Goal: Transaction & Acquisition: Purchase product/service

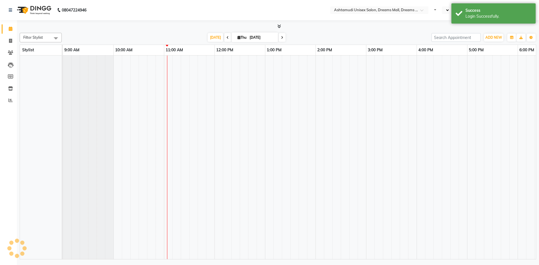
select select "en"
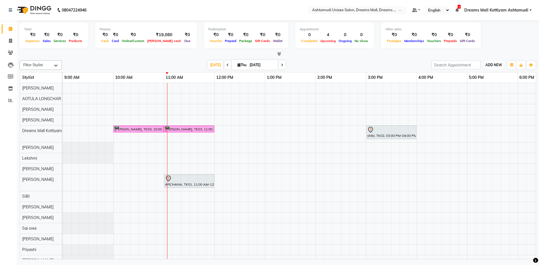
click at [494, 64] on span "ADD NEW" at bounding box center [493, 65] width 17 height 4
click at [484, 75] on button "Add Appointment" at bounding box center [481, 75] width 44 height 7
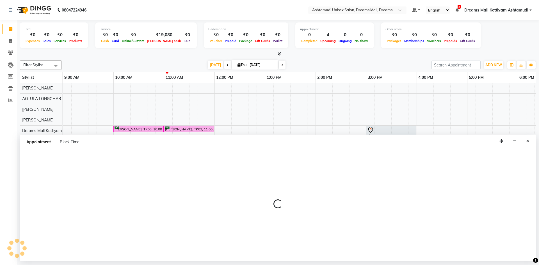
select select "tentative"
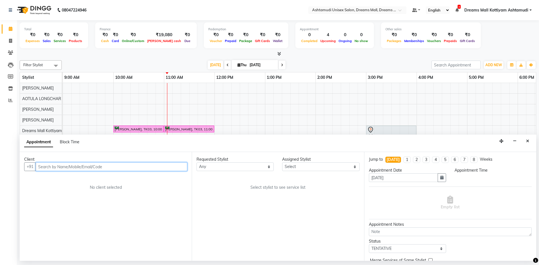
select select "600"
click at [85, 166] on input "text" at bounding box center [112, 167] width 152 height 9
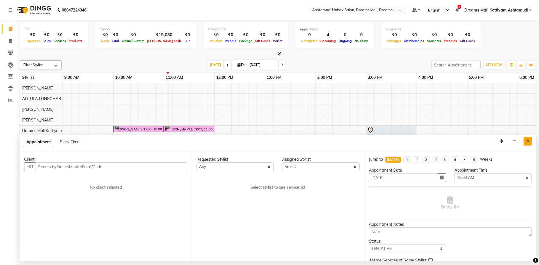
click at [530, 143] on button "Close" at bounding box center [528, 141] width 8 height 9
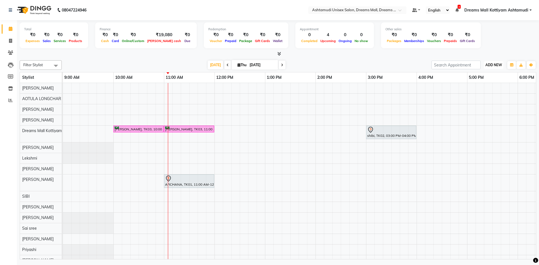
click at [495, 68] on button "ADD NEW Toggle Dropdown" at bounding box center [493, 65] width 19 height 8
click at [483, 78] on button "Add Appointment" at bounding box center [481, 75] width 44 height 7
select select "600"
select select "tentative"
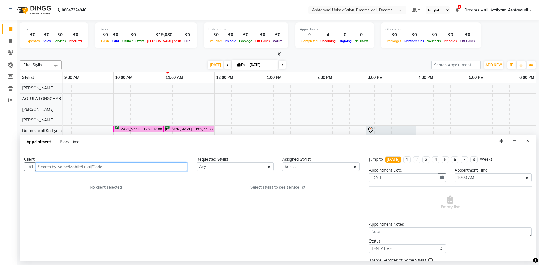
click at [100, 169] on input "text" at bounding box center [112, 167] width 152 height 9
type input "7356885855"
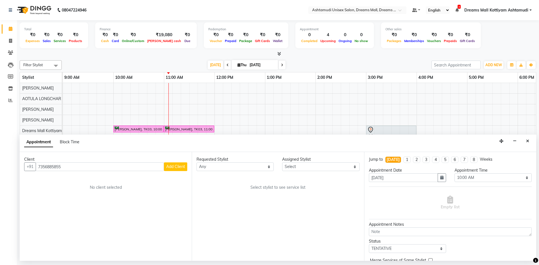
click at [169, 167] on span "Add Client" at bounding box center [175, 166] width 19 height 5
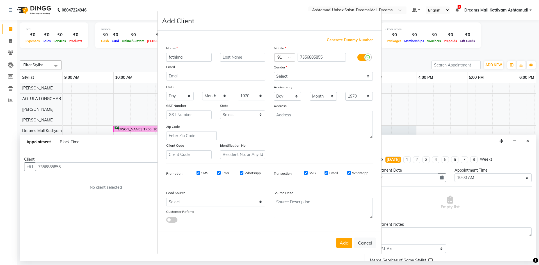
type input "fathima"
click at [315, 74] on select "Select Male Female Other Prefer Not To Say" at bounding box center [323, 76] width 99 height 9
select select "female"
click at [274, 72] on select "Select Male Female Other Prefer Not To Say" at bounding box center [323, 76] width 99 height 9
click at [243, 202] on select "Select Walk-in Referral Internet Friend Word of Mouth Advertisement Facebook Ju…" at bounding box center [215, 202] width 99 height 9
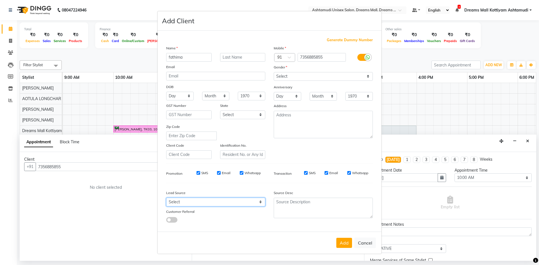
select select "49875"
click at [166, 198] on select "Select Walk-in Referral Internet Friend Word of Mouth Advertisement Facebook Ju…" at bounding box center [215, 202] width 99 height 9
click at [343, 245] on button "Add" at bounding box center [344, 243] width 16 height 10
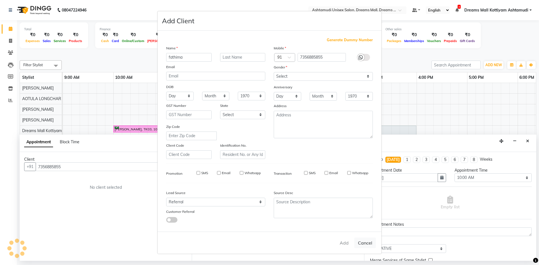
select select
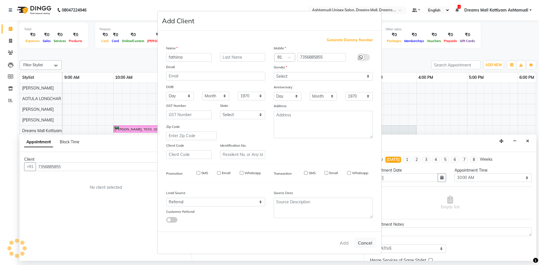
select select
checkbox input "false"
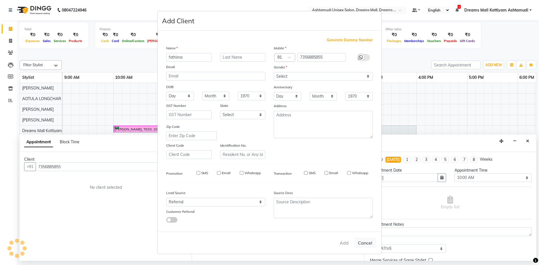
checkbox input "false"
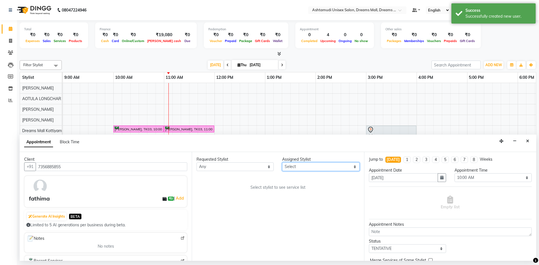
click at [325, 164] on select "Select [PERSON_NAME] AOTULA LONGCHAR [PERSON_NAME] BIKI SARKI [PERSON_NAME] Dre…" at bounding box center [320, 167] width 77 height 9
select select "63210"
click at [282, 163] on select "Select [PERSON_NAME] AOTULA LONGCHAR [PERSON_NAME] BIKI SARKI [PERSON_NAME] Dre…" at bounding box center [320, 167] width 77 height 9
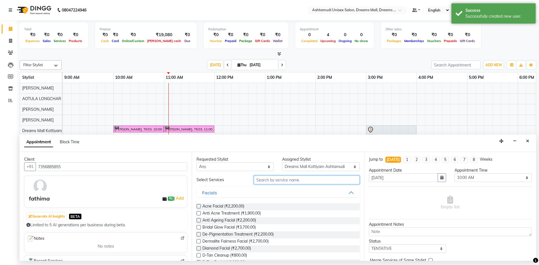
click at [285, 183] on input "text" at bounding box center [307, 180] width 106 height 9
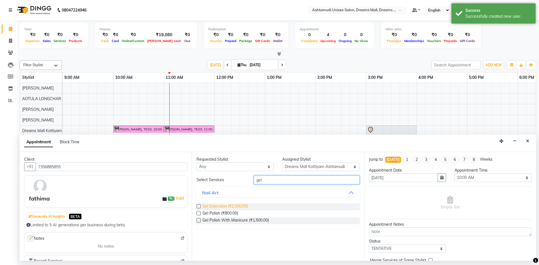
type input "gel"
click at [230, 205] on span "Gel Extension (₹2,500.00)" at bounding box center [224, 207] width 45 height 7
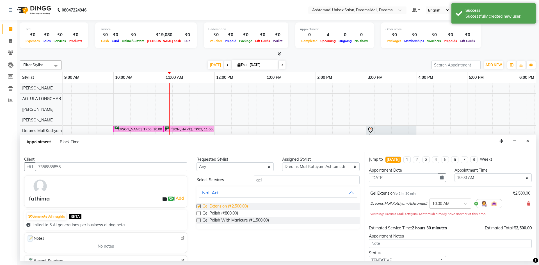
checkbox input "false"
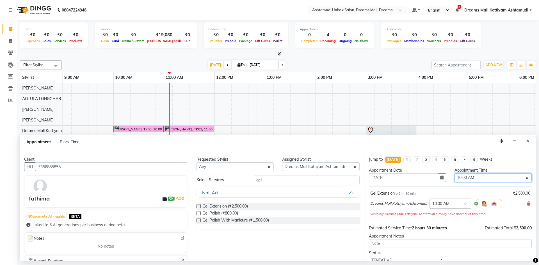
click at [489, 179] on select "Select 10:00 AM 10:15 AM 10:30 AM 10:45 AM 11:00 AM 11:15 AM 11:30 AM 11:45 AM …" at bounding box center [492, 177] width 77 height 9
select select "780"
click at [454, 173] on select "Select 10:00 AM 10:15 AM 10:30 AM 10:45 AM 11:00 AM 11:15 AM 11:30 AM 11:45 AM …" at bounding box center [492, 177] width 77 height 9
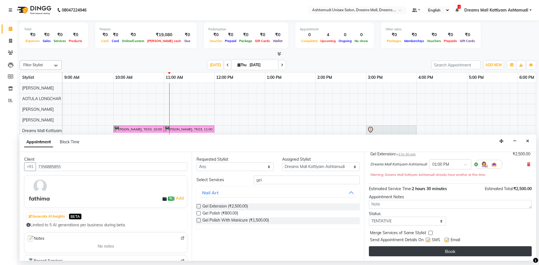
click at [448, 250] on button "Book" at bounding box center [450, 251] width 163 height 10
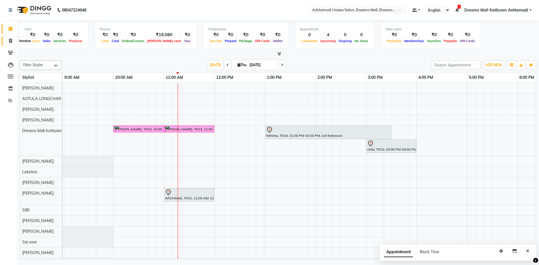
click at [13, 41] on span at bounding box center [11, 41] width 10 height 6
select select "service"
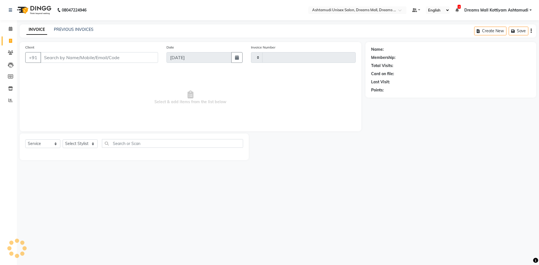
type input "3908"
select select "7264"
click at [59, 58] on input "Client" at bounding box center [99, 57] width 118 height 11
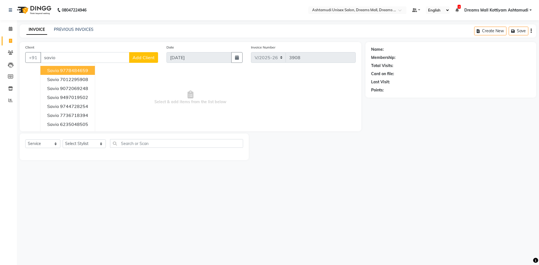
click at [58, 73] on button "savio 9778484659" at bounding box center [67, 70] width 54 height 9
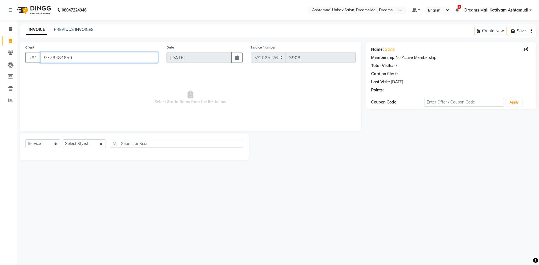
click at [104, 60] on input "9778484659" at bounding box center [99, 57] width 118 height 11
type input "9"
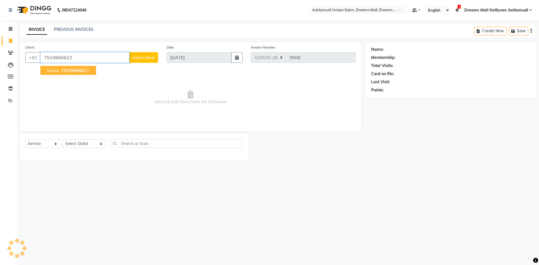
type input "7510666622"
select select "1: Object"
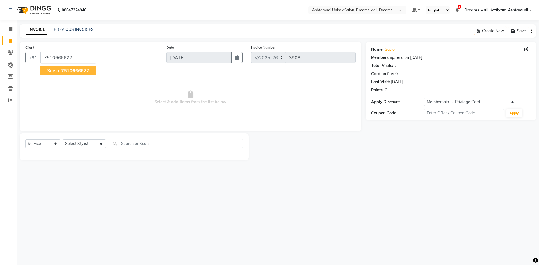
click at [73, 71] on span "75106666" at bounding box center [72, 71] width 22 height 6
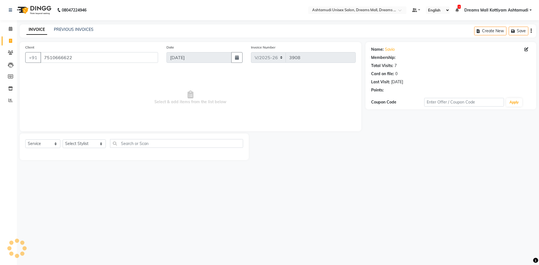
select select "1: Object"
click at [389, 48] on link "Savio" at bounding box center [390, 50] width 10 height 6
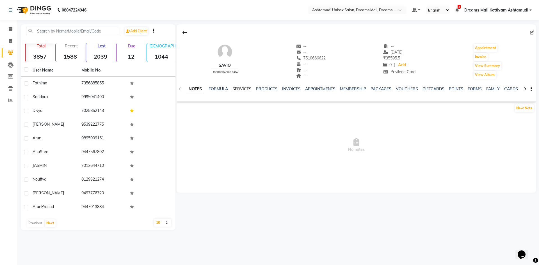
click at [243, 87] on link "SERVICES" at bounding box center [241, 88] width 19 height 5
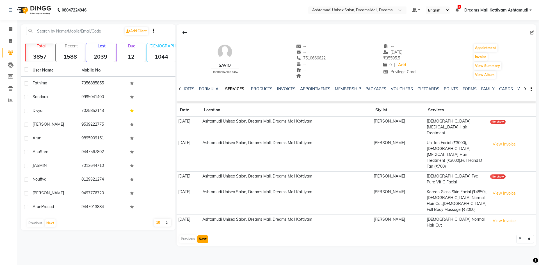
click at [206, 236] on button "Next" at bounding box center [202, 240] width 11 height 8
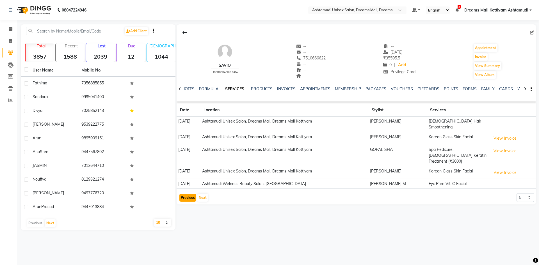
click at [189, 194] on button "Previous" at bounding box center [187, 198] width 17 height 8
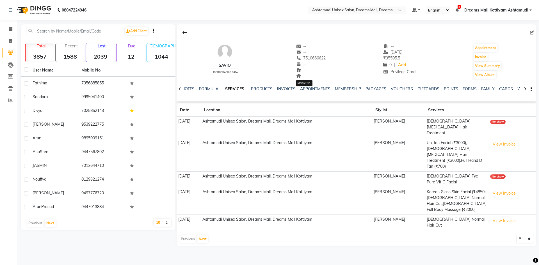
drag, startPoint x: 320, startPoint y: 57, endPoint x: 293, endPoint y: 56, distance: 26.7
click at [296, 56] on span "7510666622" at bounding box center [311, 58] width 30 height 5
copy span "7510666622"
click at [9, 25] on link "Calendar" at bounding box center [8, 28] width 13 height 9
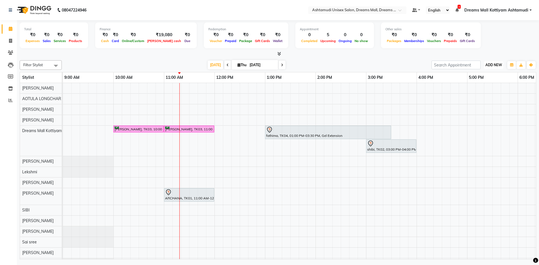
click at [490, 64] on span "ADD NEW" at bounding box center [493, 65] width 17 height 4
click at [481, 77] on button "Add Appointment" at bounding box center [481, 75] width 44 height 7
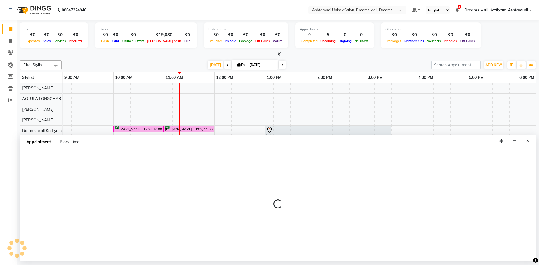
select select "600"
select select "tentative"
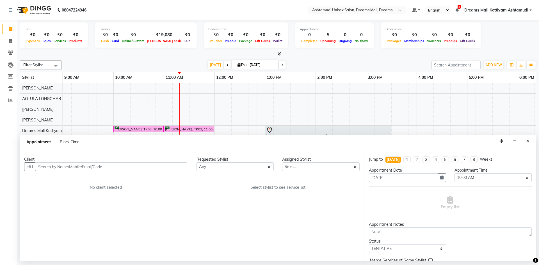
click at [89, 166] on input "text" at bounding box center [112, 167] width 152 height 9
click at [84, 177] on button "savio 7510666622" at bounding box center [63, 178] width 54 height 9
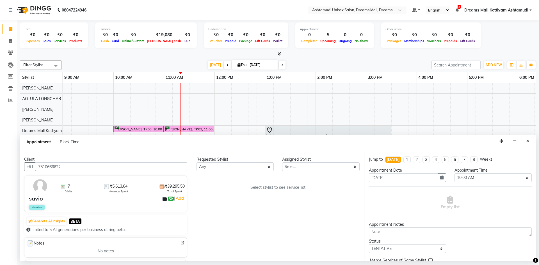
type input "7510666622"
click at [310, 168] on select "Select [PERSON_NAME] AOTULA LONGCHAR [PERSON_NAME] BIKI SARKI [PERSON_NAME] Dre…" at bounding box center [320, 167] width 77 height 9
click at [282, 163] on select "Select [PERSON_NAME] AOTULA LONGCHAR [PERSON_NAME] BIKI SARKI [PERSON_NAME] Dre…" at bounding box center [320, 167] width 77 height 9
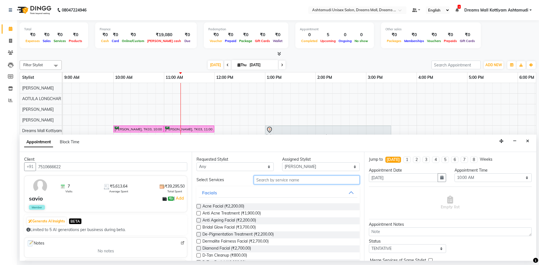
click at [289, 179] on input "text" at bounding box center [307, 180] width 106 height 9
click at [298, 165] on select "Select [PERSON_NAME] AOTULA LONGCHAR [PERSON_NAME] BIKI SARKI [PERSON_NAME] Dre…" at bounding box center [320, 167] width 77 height 9
select select "63664"
click at [282, 163] on select "Select [PERSON_NAME] AOTULA LONGCHAR [PERSON_NAME] BIKI SARKI [PERSON_NAME] Dre…" at bounding box center [320, 167] width 77 height 9
click at [299, 179] on input "text" at bounding box center [307, 180] width 106 height 9
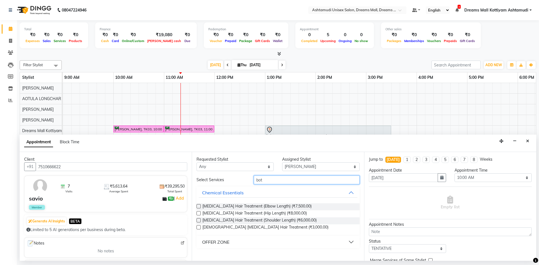
type input "bot"
click at [198, 227] on label at bounding box center [198, 227] width 4 height 4
click at [198, 227] on input "checkbox" at bounding box center [198, 228] width 4 height 4
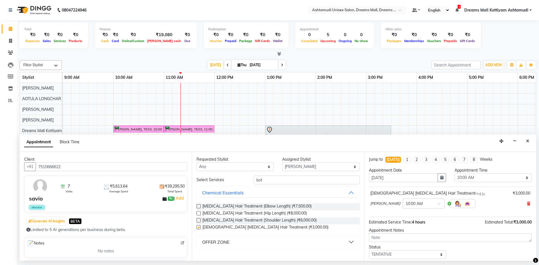
checkbox input "false"
click at [458, 177] on select "Select 10:00 AM 10:15 AM 10:30 AM 10:45 AM 11:00 AM 11:15 AM 11:30 AM 11:45 AM …" at bounding box center [492, 177] width 77 height 9
select select "675"
click at [454, 173] on select "Select 10:00 AM 10:15 AM 10:30 AM 10:45 AM 11:00 AM 11:15 AM 11:30 AM 11:45 AM …" at bounding box center [492, 177] width 77 height 9
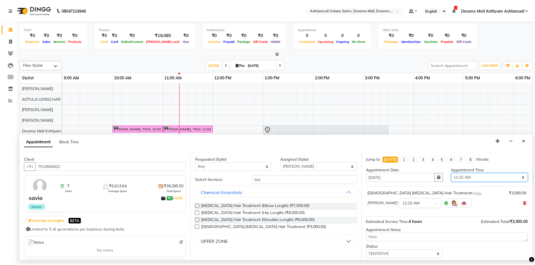
scroll to position [33, 0]
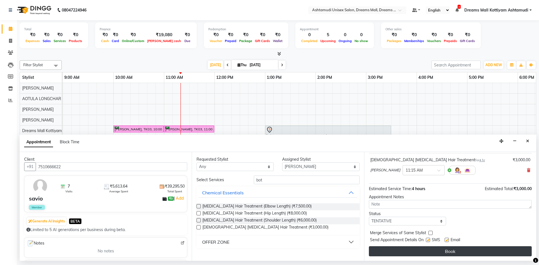
click at [440, 249] on button "Book" at bounding box center [450, 251] width 163 height 10
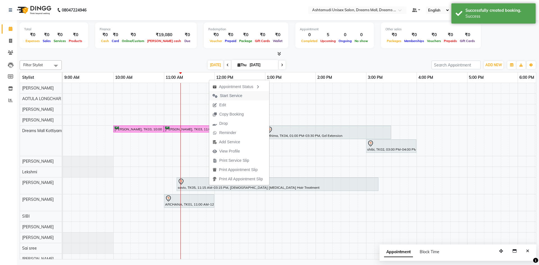
click at [236, 95] on span "Start Service" at bounding box center [231, 96] width 22 height 6
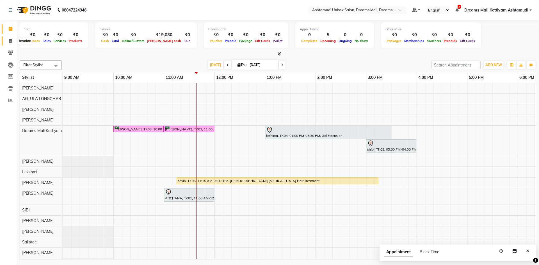
click at [7, 38] on span at bounding box center [11, 41] width 10 height 6
select select "service"
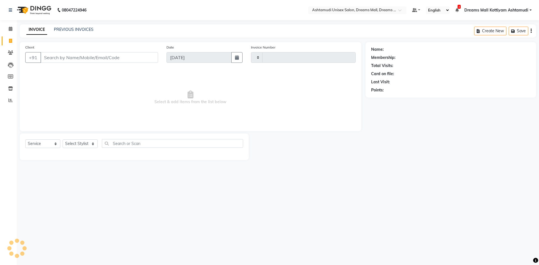
type input "3908"
select select "7264"
click at [76, 145] on select "Select Stylist [PERSON_NAME] AOTULA LONGCHAR [PERSON_NAME] BIKI SARKI [PERSON_N…" at bounding box center [84, 144] width 43 height 9
select select "62106"
click at [63, 140] on select "Select Stylist [PERSON_NAME] AOTULA LONGCHAR [PERSON_NAME] BIKI SARKI [PERSON_N…" at bounding box center [84, 144] width 43 height 9
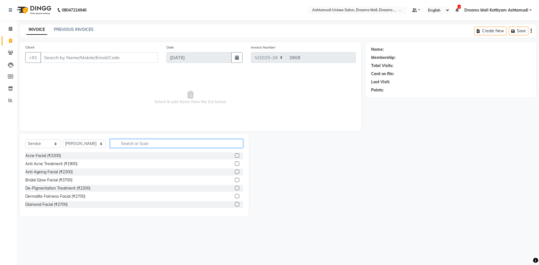
click at [186, 144] on input "text" at bounding box center [176, 143] width 133 height 9
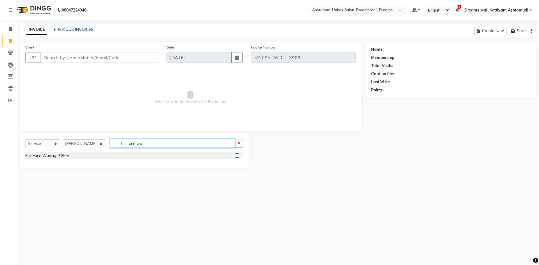
type input "full face wa"
click at [236, 157] on label at bounding box center [237, 156] width 4 height 4
click at [236, 157] on input "checkbox" at bounding box center [237, 156] width 4 height 4
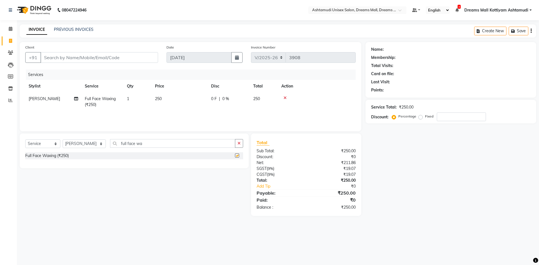
checkbox input "false"
click at [94, 55] on input "Client" at bounding box center [99, 57] width 118 height 11
type input "8"
type input "0"
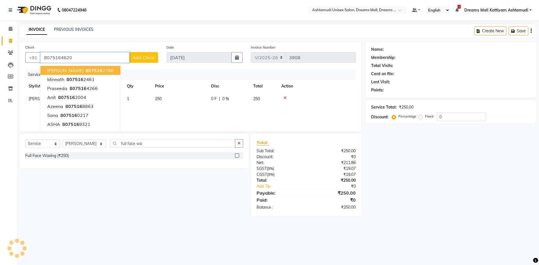
type input "8075164620"
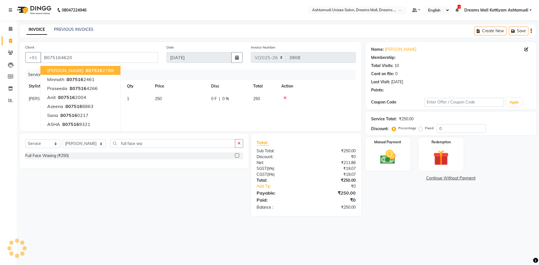
select select "1: Object"
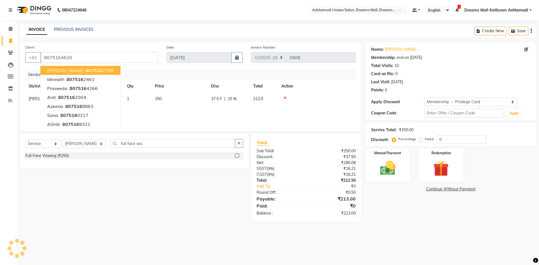
type input "15"
click at [234, 76] on div "Services" at bounding box center [193, 75] width 334 height 10
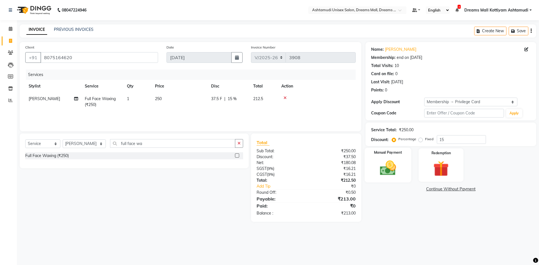
click at [397, 172] on img at bounding box center [388, 168] width 26 height 19
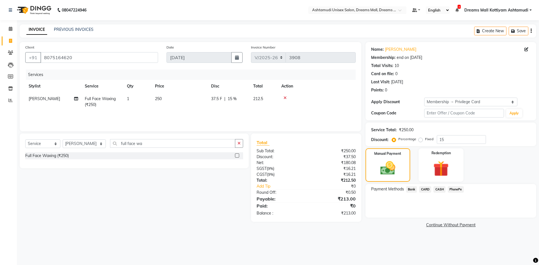
click at [454, 187] on span "PhonePe" at bounding box center [456, 189] width 16 height 6
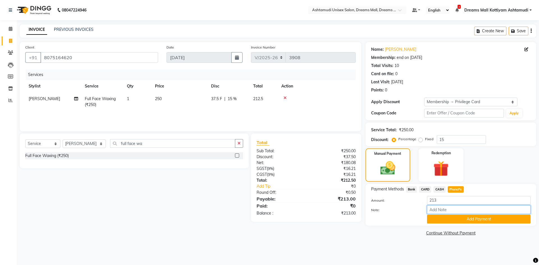
click at [448, 208] on input "Note:" at bounding box center [479, 209] width 104 height 9
type input "[PERSON_NAME]"
click at [464, 220] on button "Add Payment" at bounding box center [479, 219] width 104 height 9
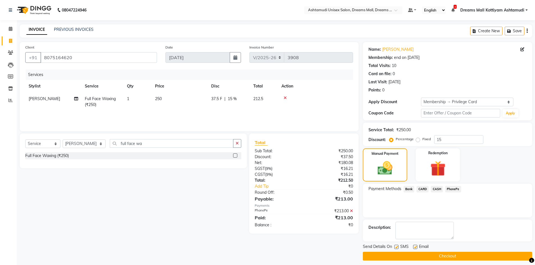
scroll to position [4, 0]
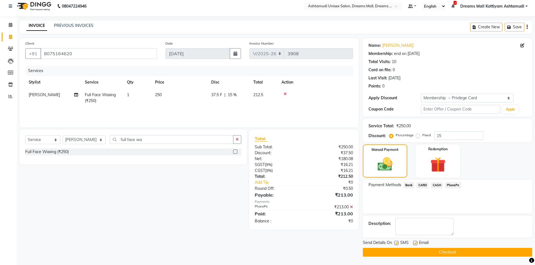
click at [455, 253] on button "Checkout" at bounding box center [447, 252] width 169 height 9
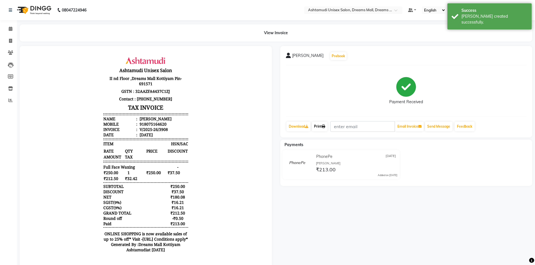
click at [325, 127] on icon at bounding box center [323, 126] width 3 height 3
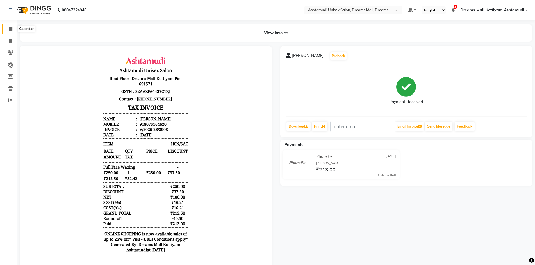
click at [9, 27] on icon at bounding box center [11, 29] width 4 height 4
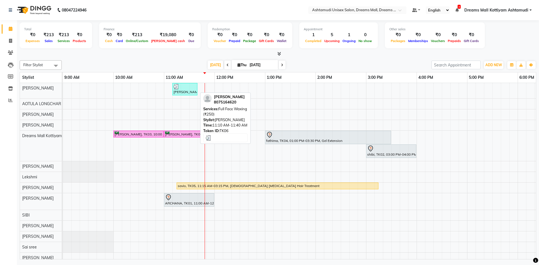
click at [180, 92] on div "[PERSON_NAME], TK06, 11:10 AM-11:40 AM, Full Face Waxing (₹250)" at bounding box center [185, 89] width 24 height 11
select select "3"
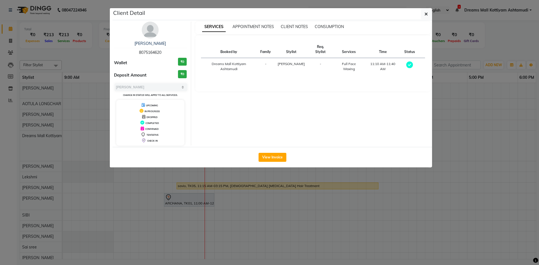
drag, startPoint x: 162, startPoint y: 52, endPoint x: 135, endPoint y: 51, distance: 26.7
click at [135, 51] on div "[PERSON_NAME] 8075164620" at bounding box center [150, 48] width 73 height 15
copy span "8075164620"
click at [426, 12] on icon "button" at bounding box center [425, 14] width 3 height 4
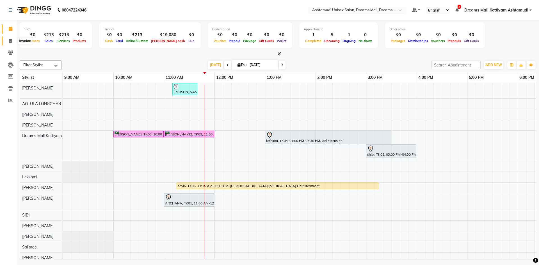
click at [12, 40] on icon at bounding box center [10, 41] width 3 height 4
select select "7264"
select select "service"
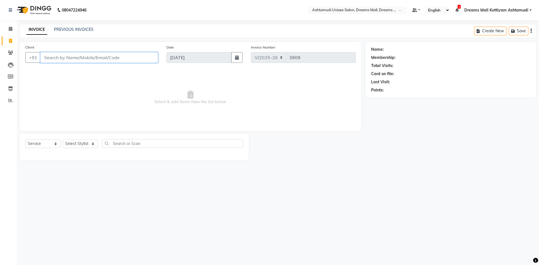
click at [65, 58] on input "Client" at bounding box center [99, 57] width 118 height 11
paste input "8075164620"
type input "8075164620"
select select "1: Object"
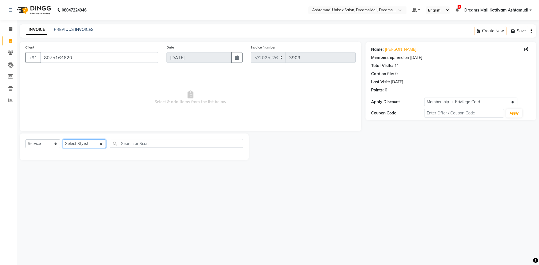
click at [82, 143] on select "Select Stylist [PERSON_NAME] AOTULA LONGCHAR [PERSON_NAME] BIKI SARKI [PERSON_N…" at bounding box center [84, 144] width 43 height 9
select select "62106"
click at [63, 140] on select "Select Stylist [PERSON_NAME] AOTULA LONGCHAR [PERSON_NAME] BIKI SARKI [PERSON_N…" at bounding box center [84, 144] width 43 height 9
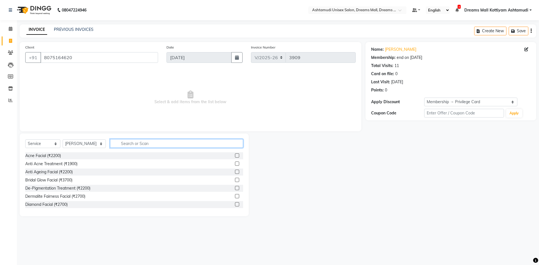
click at [128, 144] on input "text" at bounding box center [176, 143] width 133 height 9
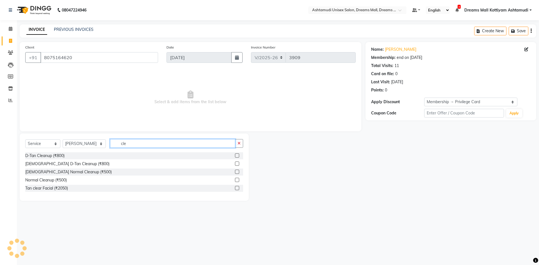
type input "cle"
click at [237, 155] on label at bounding box center [237, 156] width 4 height 4
click at [237, 155] on input "checkbox" at bounding box center [237, 156] width 4 height 4
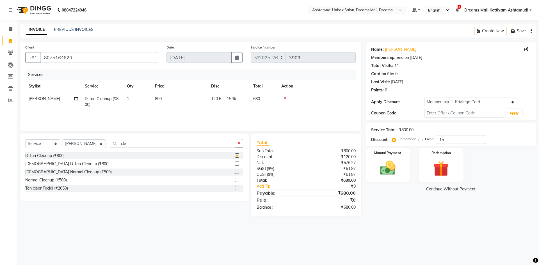
checkbox input "false"
click at [390, 176] on img at bounding box center [388, 168] width 26 height 19
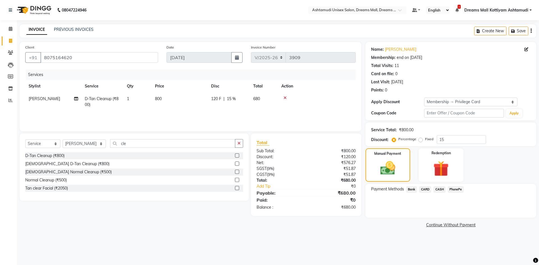
click at [441, 189] on span "CASH" at bounding box center [439, 189] width 12 height 6
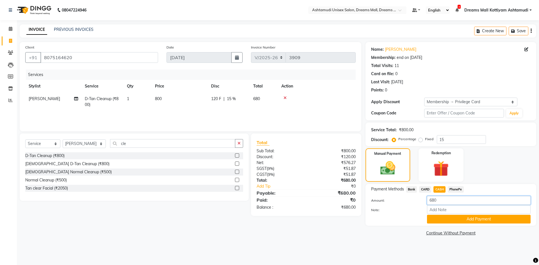
click at [448, 204] on input "680" at bounding box center [479, 200] width 104 height 9
type input "6"
type input "500"
click at [453, 210] on input "Note:" at bounding box center [479, 209] width 104 height 9
type input "[PERSON_NAME]"
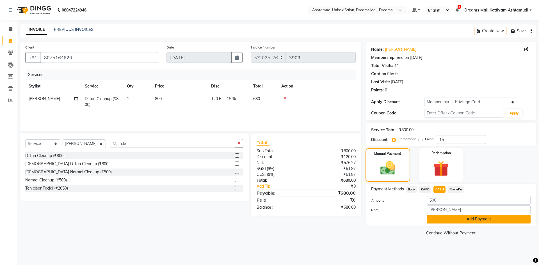
click at [471, 218] on button "Add Payment" at bounding box center [479, 219] width 104 height 9
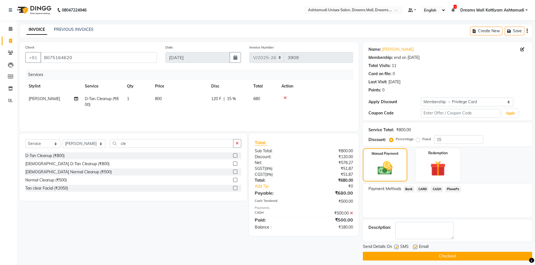
click at [457, 190] on span "PhonePe" at bounding box center [453, 189] width 16 height 6
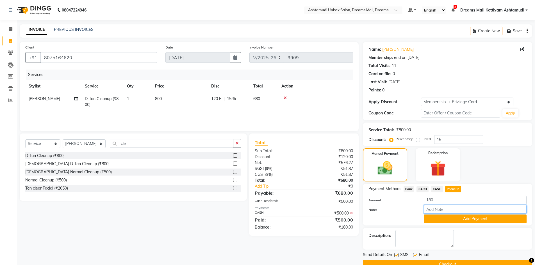
click at [442, 213] on input "Note:" at bounding box center [475, 209] width 103 height 9
type input "[PERSON_NAME]"
click at [461, 217] on button "Add Payment" at bounding box center [475, 219] width 103 height 9
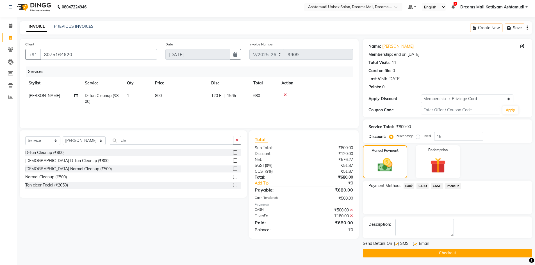
scroll to position [4, 0]
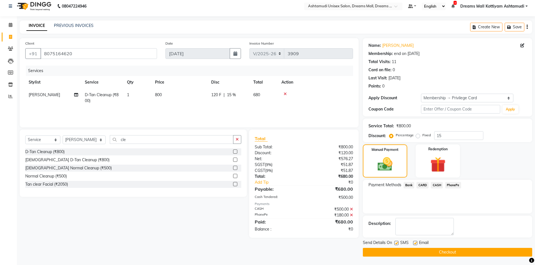
click at [450, 252] on button "Checkout" at bounding box center [447, 252] width 169 height 9
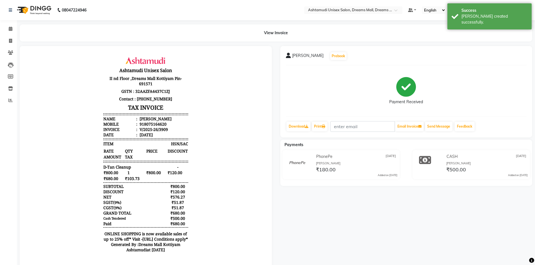
click at [324, 133] on div "[PERSON_NAME] Prebook Payment Received Download Print Email Invoice Send Messag…" at bounding box center [406, 92] width 252 height 92
click at [325, 128] on link "Print" at bounding box center [320, 127] width 16 height 10
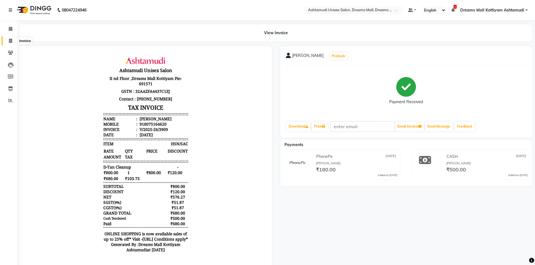
click at [13, 40] on span at bounding box center [11, 41] width 10 height 6
select select "7264"
select select "service"
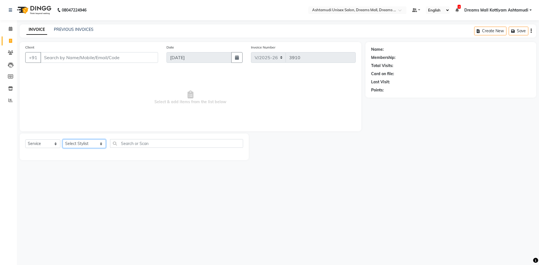
click at [84, 144] on select "Select Stylist [PERSON_NAME] AOTULA LONGCHAR [PERSON_NAME] BIKI SARKI [PERSON_N…" at bounding box center [84, 144] width 43 height 9
select select "69660"
click at [63, 140] on select "Select Stylist [PERSON_NAME] AOTULA LONGCHAR [PERSON_NAME] BIKI SARKI [PERSON_N…" at bounding box center [84, 144] width 43 height 9
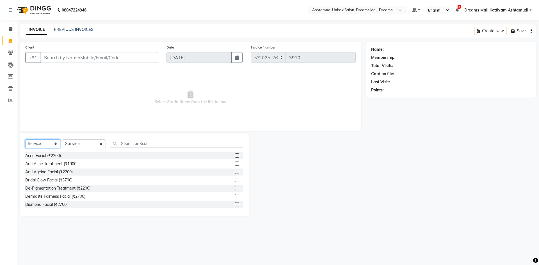
click at [40, 141] on select "Select Service Product Membership Package Voucher Prepaid Gift Card" at bounding box center [42, 144] width 35 height 9
select select "product"
click at [25, 140] on select "Select Service Product Membership Package Voucher Prepaid Gift Card" at bounding box center [42, 144] width 35 height 9
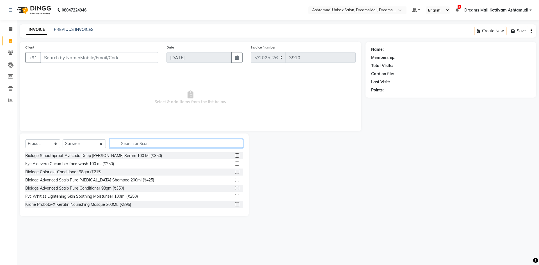
click at [136, 146] on input "text" at bounding box center [176, 143] width 133 height 9
type input "7899627603045"
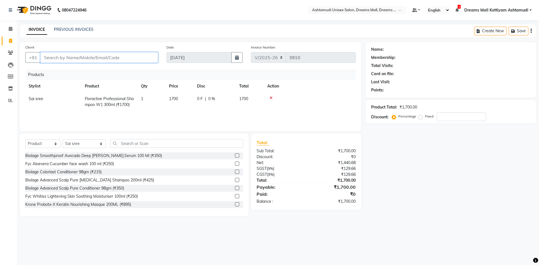
click at [75, 57] on input "Client" at bounding box center [99, 57] width 118 height 11
type input "8"
type input "0"
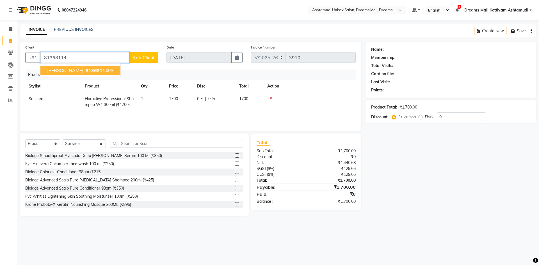
click at [86, 70] on span "81368114" at bounding box center [97, 71] width 22 height 6
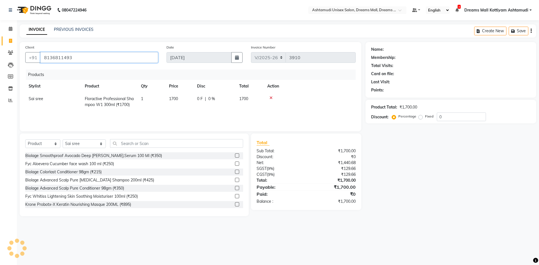
type input "8136811493"
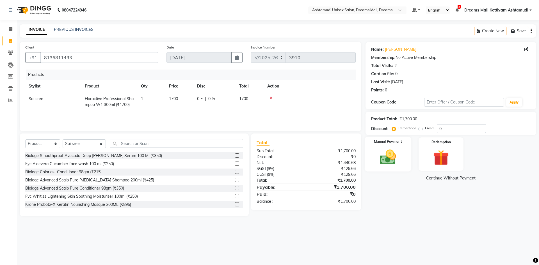
click at [388, 157] on img at bounding box center [388, 157] width 26 height 19
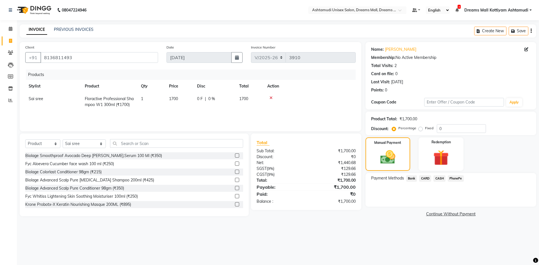
drag, startPoint x: 441, startPoint y: 177, endPoint x: 440, endPoint y: 181, distance: 4.4
click at [441, 177] on span "CASH" at bounding box center [439, 178] width 12 height 6
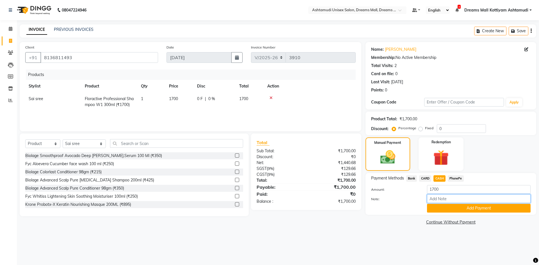
click at [443, 202] on input "Note:" at bounding box center [479, 199] width 104 height 9
type input "[PERSON_NAME]"
click at [473, 212] on button "Add Payment" at bounding box center [479, 208] width 104 height 9
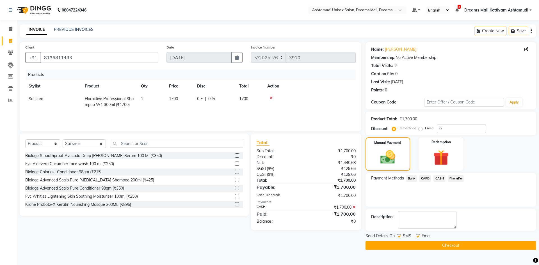
click at [456, 245] on button "Checkout" at bounding box center [450, 245] width 171 height 9
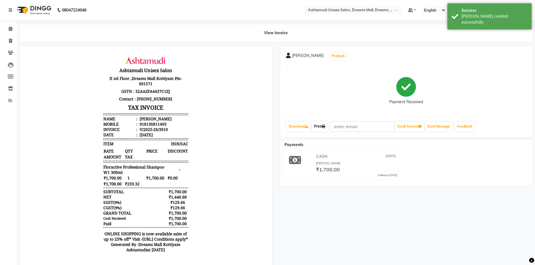
click at [327, 127] on link "Print" at bounding box center [320, 127] width 16 height 10
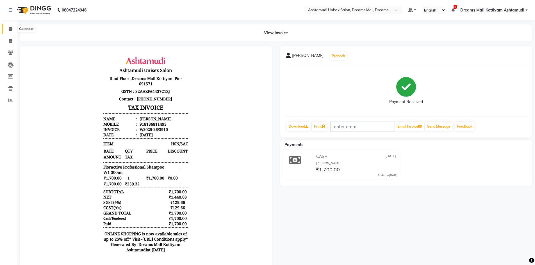
click at [10, 29] on icon at bounding box center [11, 29] width 4 height 4
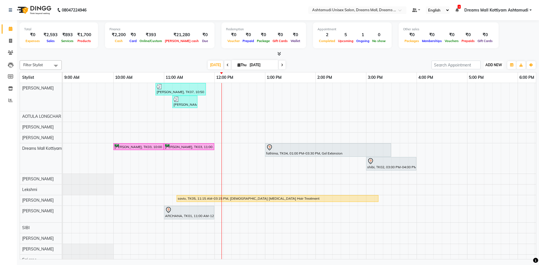
click at [488, 67] on button "ADD NEW Toggle Dropdown" at bounding box center [493, 65] width 19 height 8
click at [207, 180] on div "[PERSON_NAME], TK07, 10:50 AM-11:50 AM, D-Tan Cleanup (₹800) [PERSON_NAME], TK0…" at bounding box center [391, 190] width 657 height 214
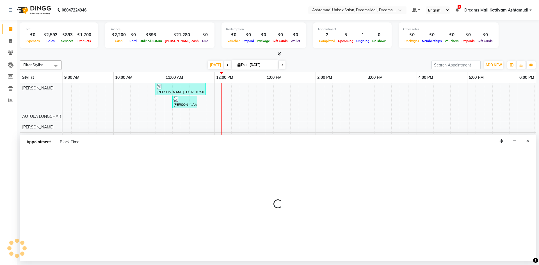
select select "68167"
select select "705"
select select "tentative"
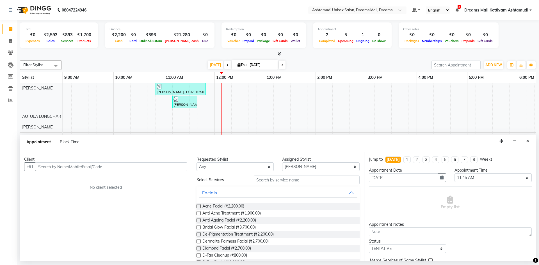
click at [98, 166] on input "text" at bounding box center [112, 167] width 152 height 9
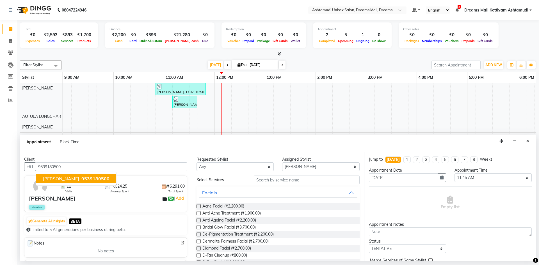
click at [82, 180] on span "9539180500" at bounding box center [95, 179] width 28 height 6
type input "9539180500"
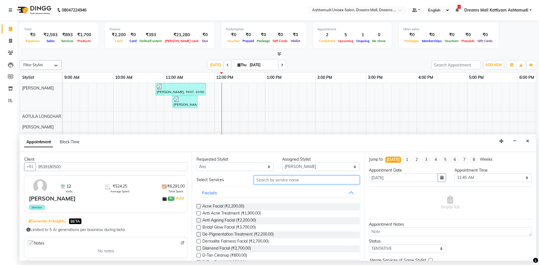
click at [292, 179] on input "text" at bounding box center [307, 180] width 106 height 9
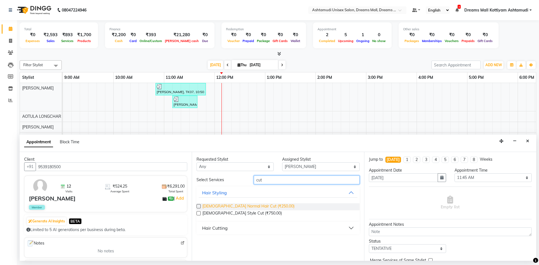
type input "cut"
click at [236, 204] on span "[DEMOGRAPHIC_DATA] Normal Hair Cut (₹250.00)" at bounding box center [248, 207] width 92 height 7
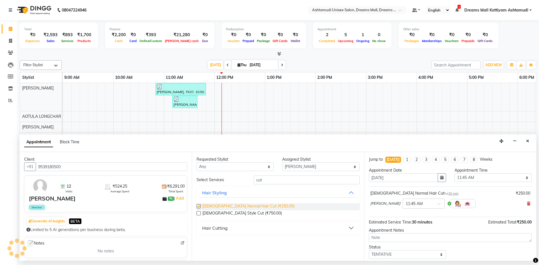
checkbox input "false"
click at [526, 203] on div "[DEMOGRAPHIC_DATA] Normal Hair Cut for 30 min ₹250.00 [PERSON_NAME] × 11:45 AM" at bounding box center [450, 200] width 163 height 23
click at [527, 204] on icon at bounding box center [528, 204] width 3 height 4
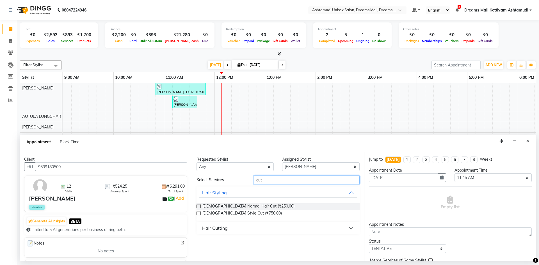
click at [287, 177] on input "cut" at bounding box center [307, 180] width 106 height 9
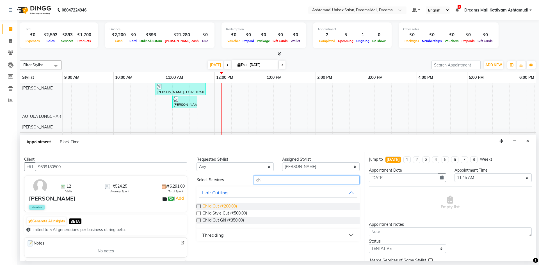
type input "chi"
click at [229, 205] on span "Child Cut (₹200.00)" at bounding box center [219, 207] width 35 height 7
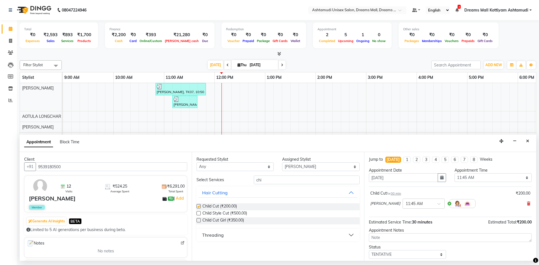
checkbox input "false"
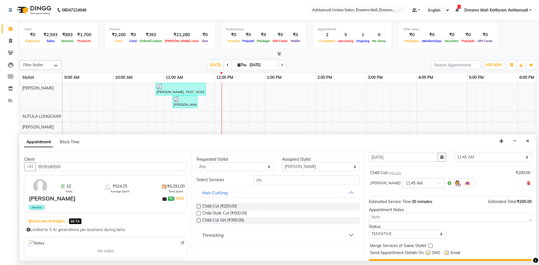
scroll to position [33, 0]
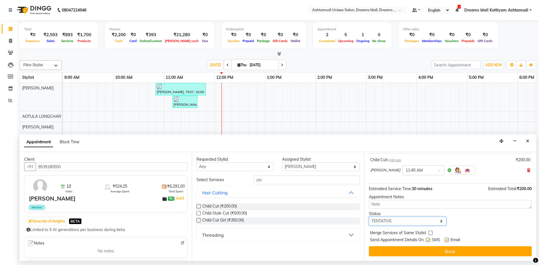
click at [419, 220] on select "Select TENTATIVE CONFIRM CHECK-IN UPCOMING" at bounding box center [407, 221] width 77 height 9
select select "check-in"
click at [369, 217] on select "Select TENTATIVE CONFIRM CHECK-IN UPCOMING" at bounding box center [407, 221] width 77 height 9
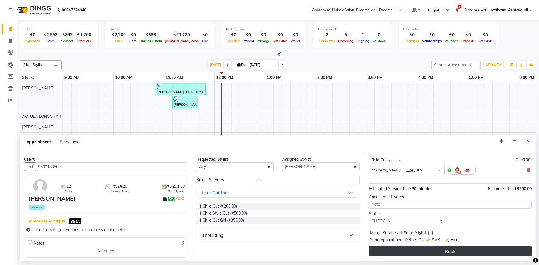
click at [414, 254] on button "Book" at bounding box center [450, 251] width 163 height 10
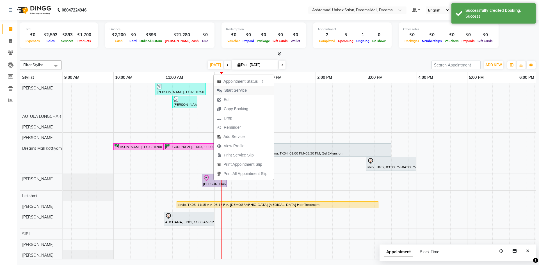
click at [235, 91] on span "Start Service" at bounding box center [235, 91] width 22 height 6
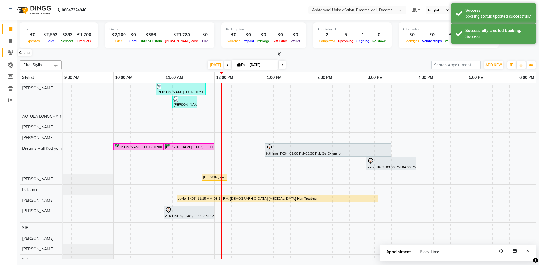
click at [7, 51] on span at bounding box center [11, 53] width 10 height 6
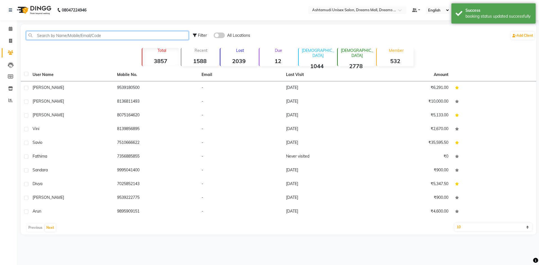
click at [45, 36] on input "text" at bounding box center [107, 35] width 163 height 9
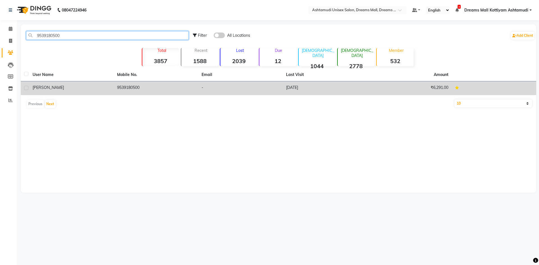
type input "9539180500"
click at [47, 87] on div "[PERSON_NAME]" at bounding box center [72, 88] width 78 height 6
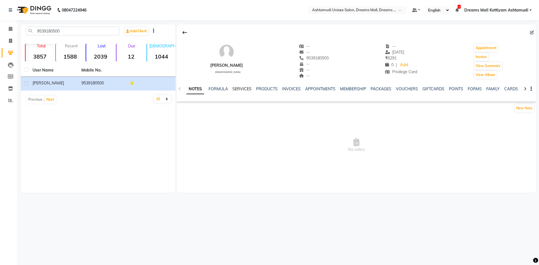
click at [241, 90] on link "SERVICES" at bounding box center [241, 88] width 19 height 5
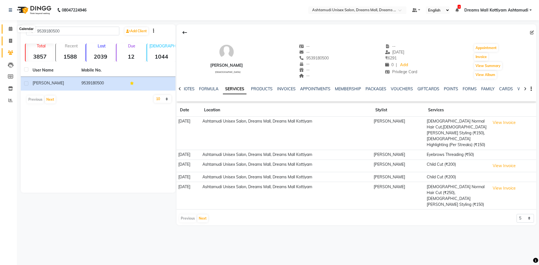
drag, startPoint x: 12, startPoint y: 26, endPoint x: 13, endPoint y: 37, distance: 11.3
click at [12, 26] on span at bounding box center [11, 29] width 10 height 6
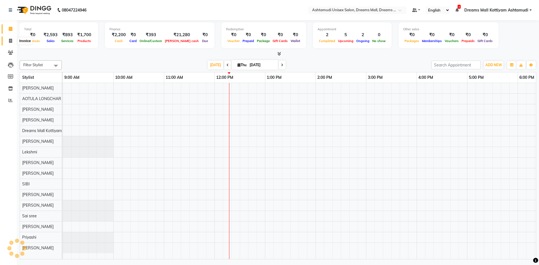
click at [11, 40] on icon at bounding box center [10, 41] width 3 height 4
select select "7264"
select select "service"
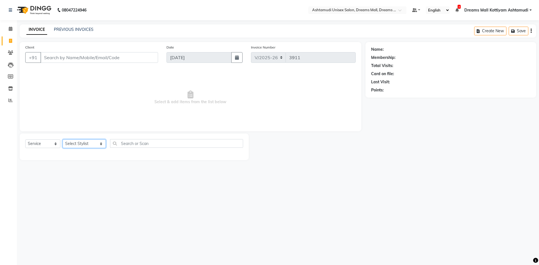
click at [76, 144] on select "Select Stylist [PERSON_NAME] AOTULA LONGCHAR [PERSON_NAME] BIKI SARKI [PERSON_N…" at bounding box center [84, 144] width 43 height 9
select select "90438"
click at [63, 140] on select "Select Stylist [PERSON_NAME] AOTULA LONGCHAR [PERSON_NAME] BIKI SARKI [PERSON_N…" at bounding box center [84, 144] width 43 height 9
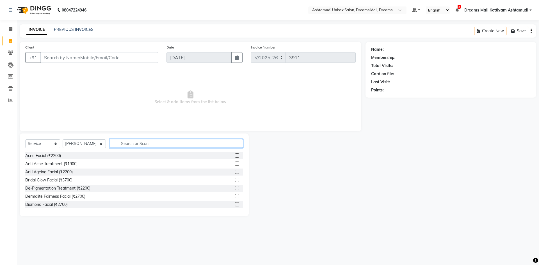
click at [132, 146] on input "text" at bounding box center [176, 143] width 133 height 9
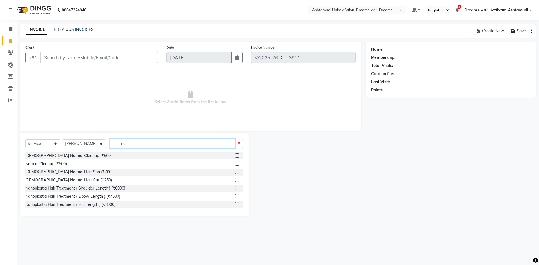
type input "n"
type input "spa"
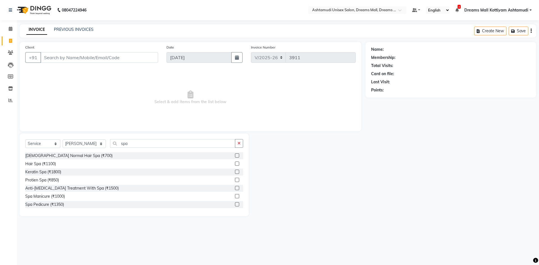
click at [235, 163] on label at bounding box center [237, 164] width 4 height 4
click at [235, 163] on input "checkbox" at bounding box center [237, 164] width 4 height 4
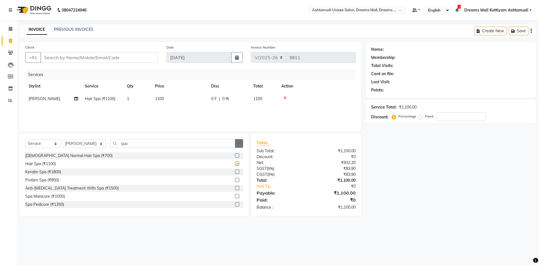
checkbox input "false"
click at [240, 143] on icon "button" at bounding box center [238, 143] width 3 height 4
click at [67, 143] on select "Select Stylist [PERSON_NAME] AOTULA LONGCHAR [PERSON_NAME] BIKI SARKI [PERSON_N…" at bounding box center [84, 144] width 43 height 9
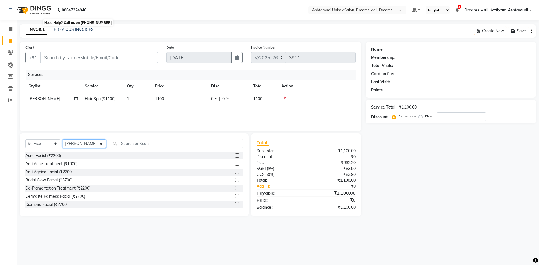
select select "62100"
click at [63, 140] on select "Select Stylist [PERSON_NAME] AOTULA LONGCHAR [PERSON_NAME] BIKI SARKI [PERSON_N…" at bounding box center [84, 144] width 43 height 9
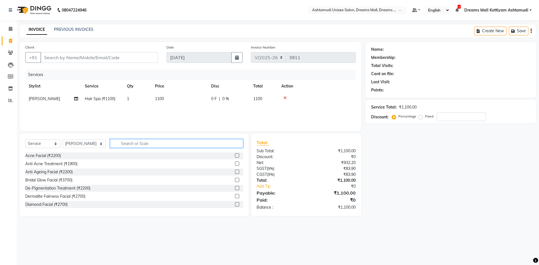
click at [139, 145] on input "text" at bounding box center [176, 143] width 133 height 9
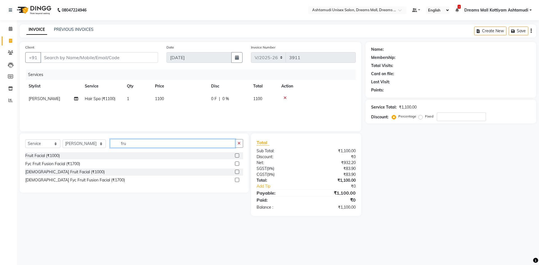
type input "fru"
click at [237, 155] on label at bounding box center [237, 156] width 4 height 4
click at [237, 155] on input "checkbox" at bounding box center [237, 156] width 4 height 4
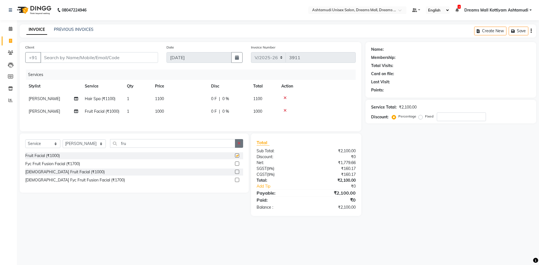
checkbox input "false"
click at [240, 145] on icon "button" at bounding box center [238, 143] width 3 height 4
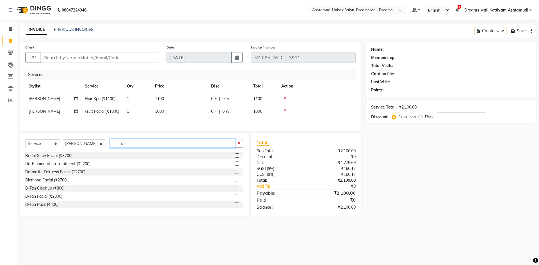
type input "d"
click at [235, 204] on label at bounding box center [237, 204] width 4 height 4
click at [235, 204] on input "checkbox" at bounding box center [237, 205] width 4 height 4
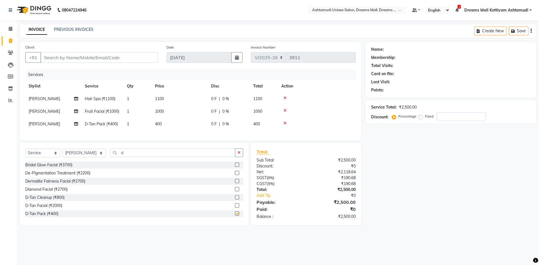
checkbox input "false"
click at [240, 155] on icon "button" at bounding box center [238, 153] width 3 height 4
click at [89, 157] on select "Select Stylist [PERSON_NAME] AOTULA LONGCHAR [PERSON_NAME] BIKI SARKI [PERSON_N…" at bounding box center [84, 153] width 43 height 9
select select "62099"
click at [63, 153] on select "Select Stylist [PERSON_NAME] AOTULA LONGCHAR [PERSON_NAME] BIKI SARKI [PERSON_N…" at bounding box center [84, 153] width 43 height 9
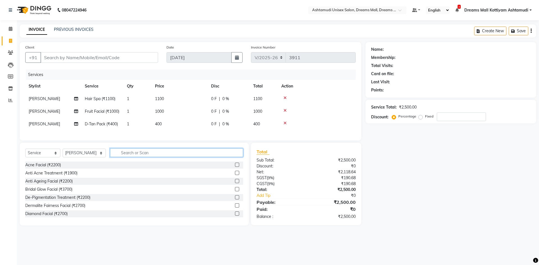
click at [137, 156] on input "text" at bounding box center [176, 152] width 133 height 9
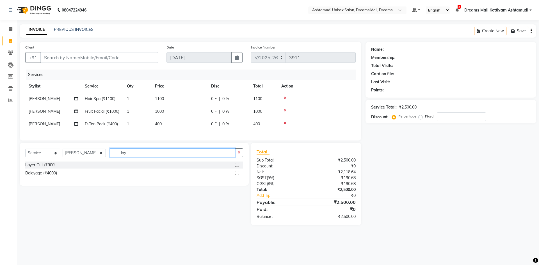
type input "lay"
click at [238, 167] on label at bounding box center [237, 165] width 4 height 4
click at [238, 167] on input "checkbox" at bounding box center [237, 165] width 4 height 4
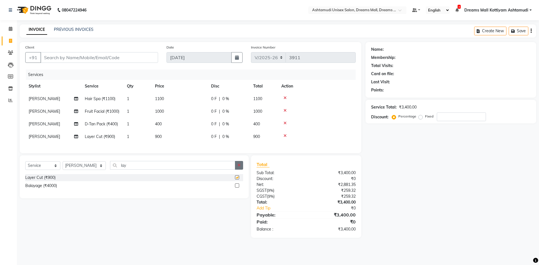
checkbox input "false"
click at [237, 167] on button "button" at bounding box center [239, 165] width 8 height 9
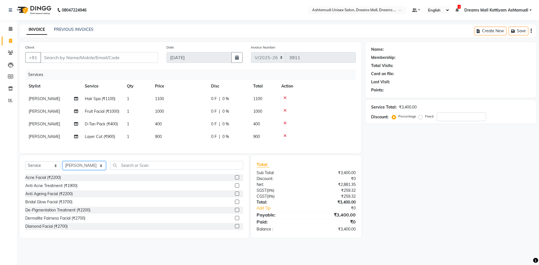
click at [67, 170] on select "Select Stylist [PERSON_NAME] AOTULA LONGCHAR [PERSON_NAME] BIKI SARKI [PERSON_N…" at bounding box center [84, 165] width 43 height 9
click at [132, 168] on input "text" at bounding box center [176, 165] width 133 height 9
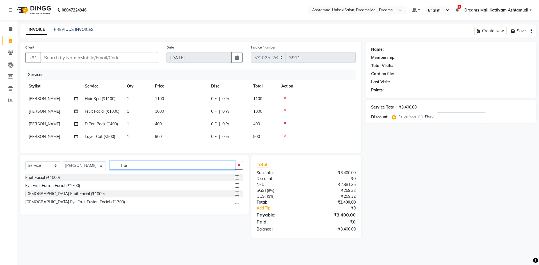
type input "frui"
click at [236, 180] on label at bounding box center [237, 177] width 4 height 4
click at [236, 180] on input "checkbox" at bounding box center [237, 178] width 4 height 4
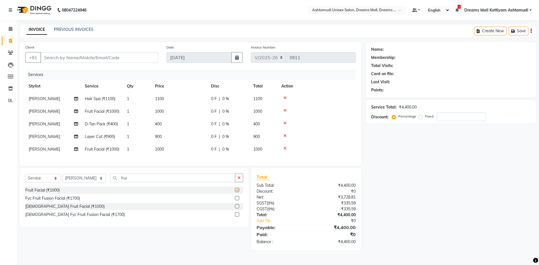
checkbox input "false"
click at [238, 177] on div "Select Service Product Membership Package Voucher Prepaid Gift Card Select Styl…" at bounding box center [134, 197] width 229 height 59
click at [237, 181] on button "button" at bounding box center [239, 178] width 8 height 9
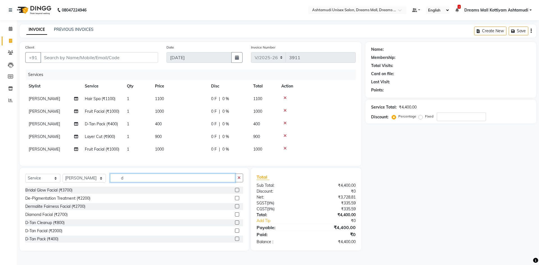
type input "d"
click at [235, 241] on label at bounding box center [237, 239] width 4 height 4
click at [235, 241] on input "checkbox" at bounding box center [237, 239] width 4 height 4
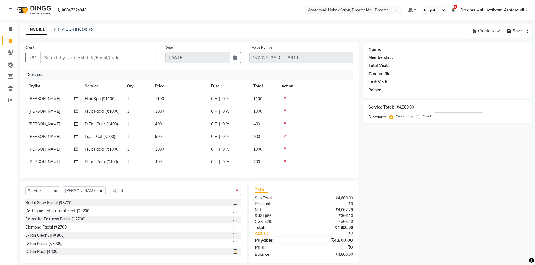
checkbox input "false"
click at [238, 193] on icon "button" at bounding box center [237, 191] width 3 height 4
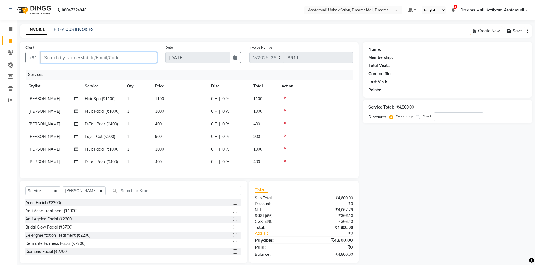
click at [84, 56] on input "Client" at bounding box center [98, 57] width 116 height 11
type input "8"
type input "0"
type input "8547447852"
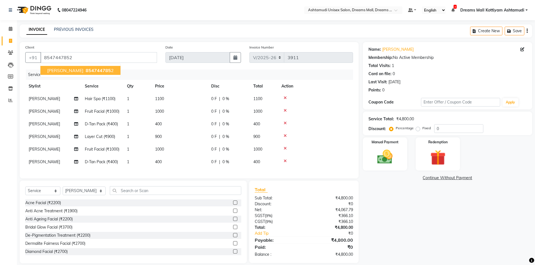
click at [58, 71] on span "[PERSON_NAME]" at bounding box center [65, 71] width 36 height 6
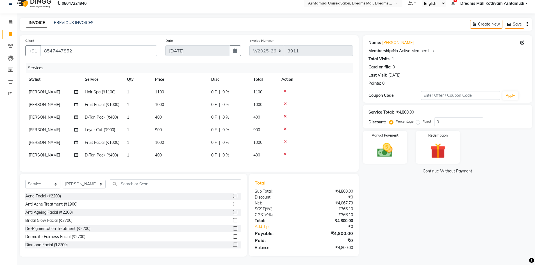
scroll to position [11, 0]
click at [382, 149] on img at bounding box center [385, 150] width 26 height 18
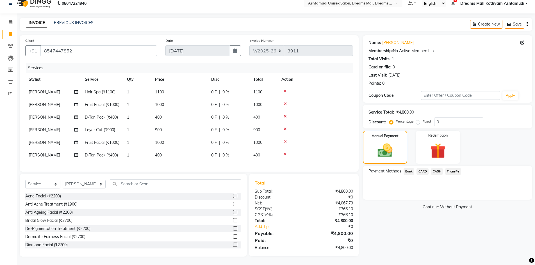
click at [433, 168] on span "CASH" at bounding box center [437, 171] width 12 height 6
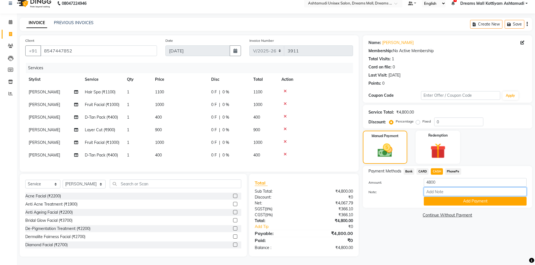
click at [438, 189] on input "Note:" at bounding box center [475, 192] width 103 height 9
type input "[PERSON_NAME]"
click at [448, 200] on button "Add Payment" at bounding box center [475, 201] width 103 height 9
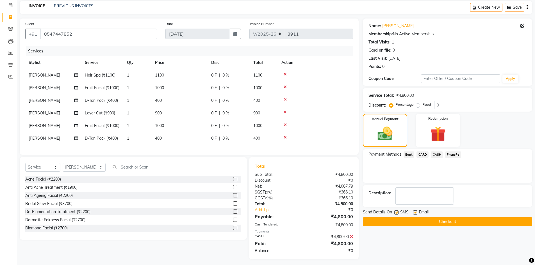
scroll to position [31, 0]
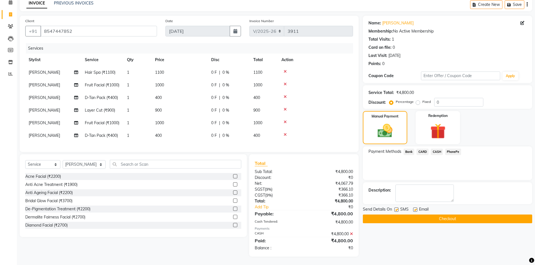
click at [426, 216] on button "Checkout" at bounding box center [447, 219] width 169 height 9
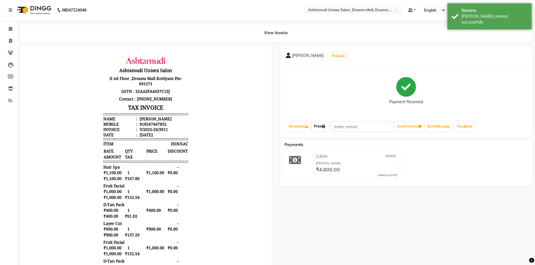
click at [323, 128] on icon at bounding box center [323, 126] width 3 height 3
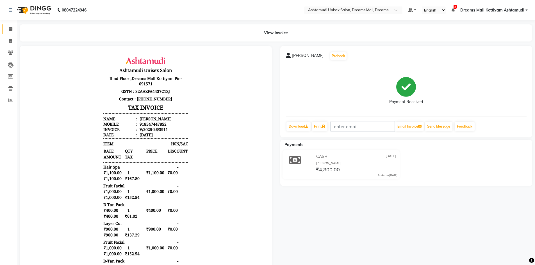
click at [8, 26] on link "Calendar" at bounding box center [8, 28] width 13 height 9
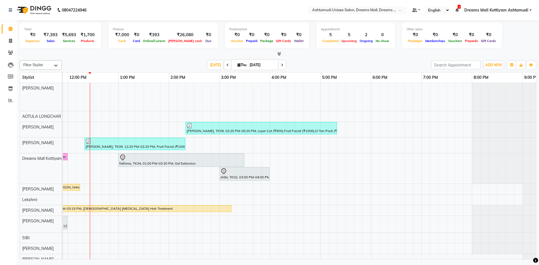
scroll to position [0, 184]
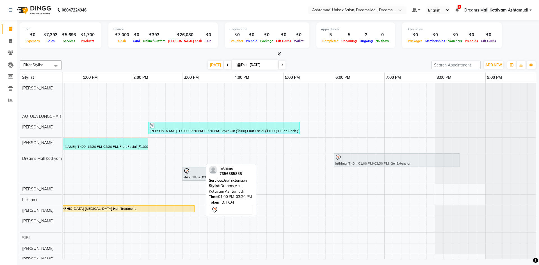
drag, startPoint x: 185, startPoint y: 161, endPoint x: 434, endPoint y: 179, distance: 249.9
click at [434, 179] on div "[PERSON_NAME], TK03, 10:00 AM-11:00 AM, Fruit Facial [PERSON_NAME], TK03, 11:00…" at bounding box center [207, 169] width 657 height 30
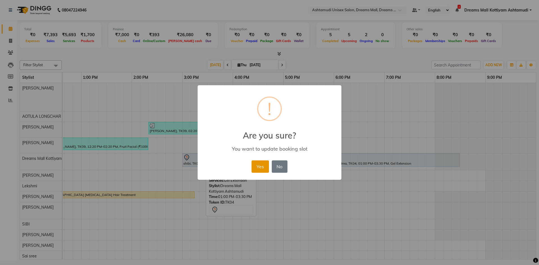
click at [263, 168] on button "Yes" at bounding box center [260, 167] width 17 height 12
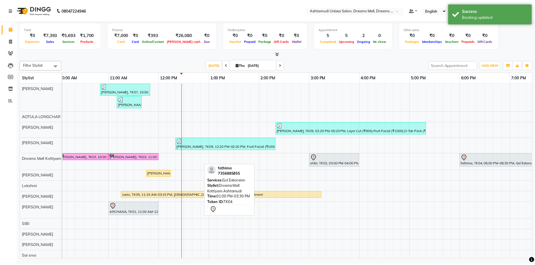
scroll to position [0, 0]
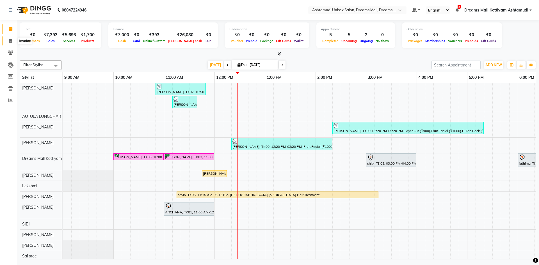
drag, startPoint x: 8, startPoint y: 39, endPoint x: 15, endPoint y: 48, distance: 11.6
click at [8, 39] on span at bounding box center [11, 41] width 10 height 6
select select "service"
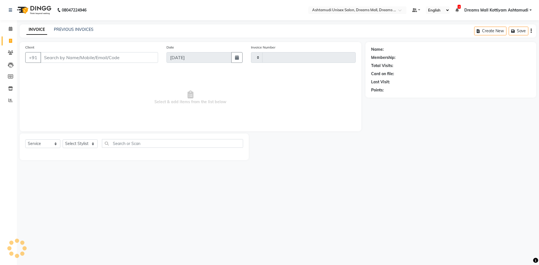
type input "3912"
select select "7264"
click at [70, 145] on select "Select Stylist" at bounding box center [80, 144] width 35 height 9
select select "68167"
click at [63, 140] on select "Select Stylist [PERSON_NAME] AOTULA LONGCHAR [PERSON_NAME] BIKI SARKI [PERSON_N…" at bounding box center [84, 144] width 43 height 9
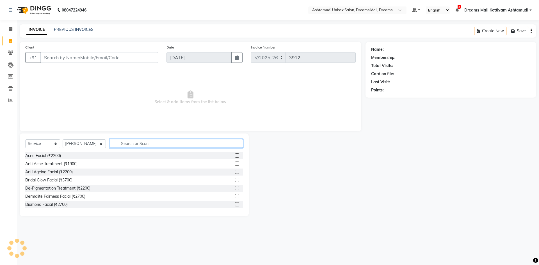
click at [142, 146] on input "text" at bounding box center [176, 143] width 133 height 9
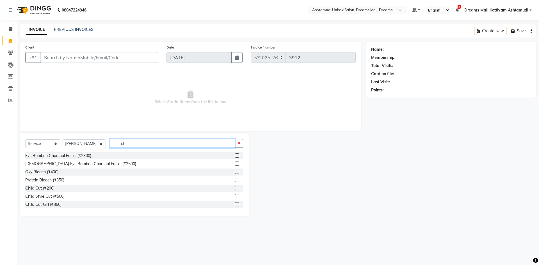
type input "c"
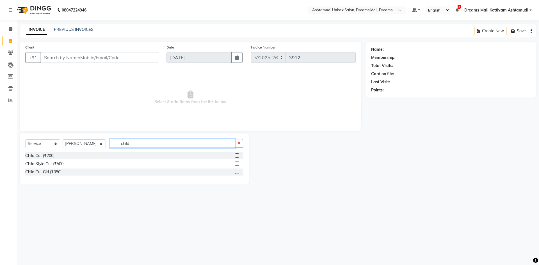
type input "child"
click at [235, 156] on label at bounding box center [237, 156] width 4 height 4
click at [235, 156] on input "checkbox" at bounding box center [237, 156] width 4 height 4
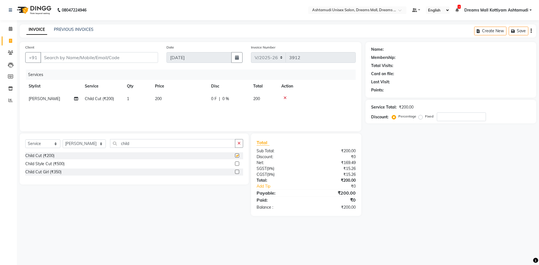
checkbox input "false"
click at [107, 55] on input "Client" at bounding box center [99, 57] width 118 height 11
type input "9"
type input "0"
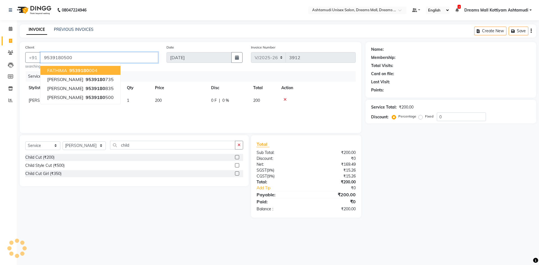
type input "9539180500"
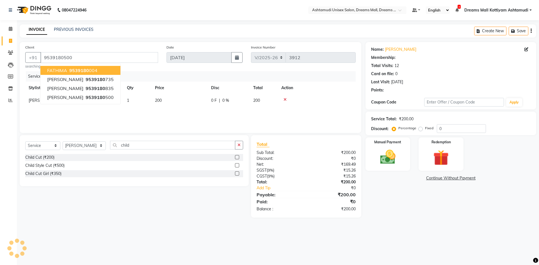
select select "1: Object"
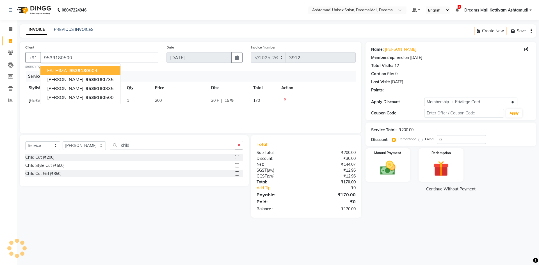
type input "15"
click at [143, 71] on div "Services" at bounding box center [193, 76] width 334 height 10
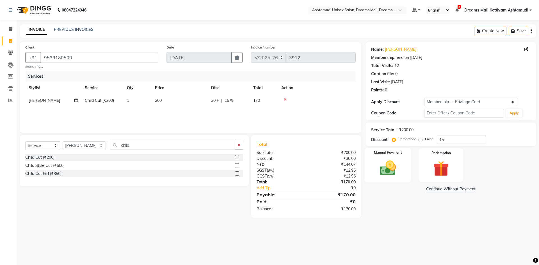
click at [389, 168] on img at bounding box center [388, 168] width 26 height 19
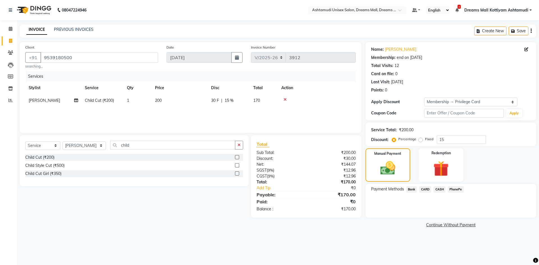
click at [461, 190] on span "PhonePe" at bounding box center [456, 189] width 16 height 6
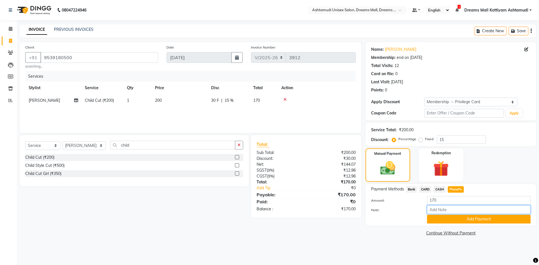
click at [452, 210] on input "Note:" at bounding box center [479, 209] width 104 height 9
type input "[PERSON_NAME]"
click at [464, 221] on button "Add Payment" at bounding box center [479, 219] width 104 height 9
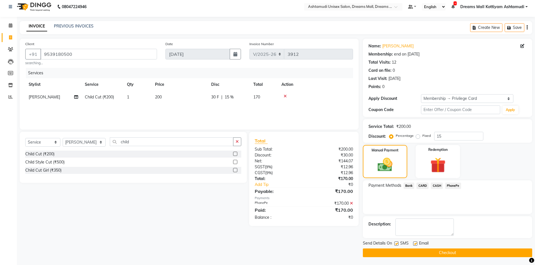
scroll to position [4, 0]
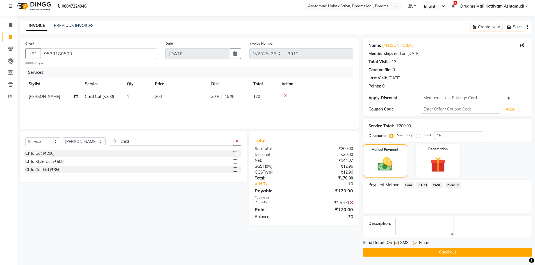
click at [453, 252] on button "Checkout" at bounding box center [447, 252] width 169 height 9
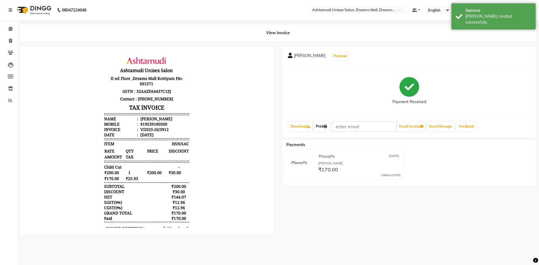
click at [326, 124] on link "Print" at bounding box center [322, 127] width 16 height 10
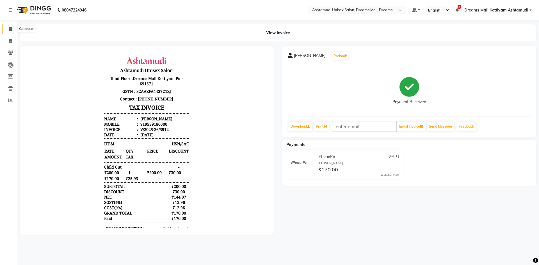
click at [9, 26] on span at bounding box center [11, 29] width 10 height 6
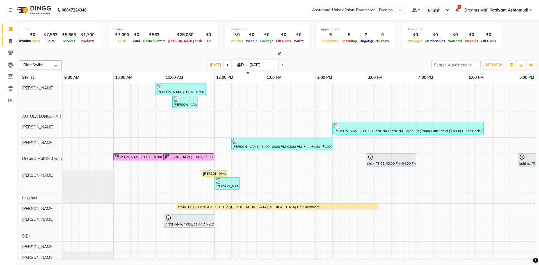
click at [8, 42] on span at bounding box center [11, 41] width 10 height 6
select select "service"
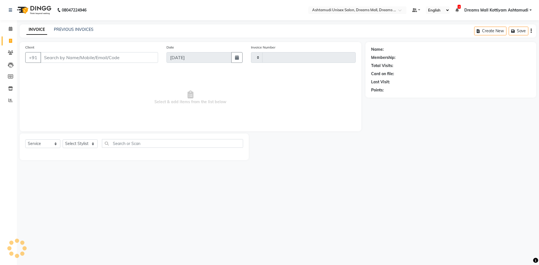
type input "3913"
select select "7264"
click at [79, 140] on select "Select Stylist [PERSON_NAME] AOTULA LONGCHAR [PERSON_NAME] BIKI SARKI [PERSON_N…" at bounding box center [84, 144] width 43 height 9
select select "63664"
click at [63, 140] on select "Select Stylist [PERSON_NAME] AOTULA LONGCHAR [PERSON_NAME] BIKI SARKI [PERSON_N…" at bounding box center [84, 144] width 43 height 9
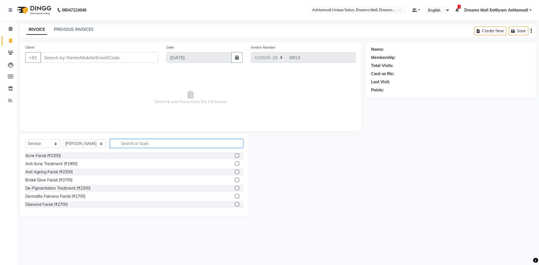
click at [161, 147] on input "text" at bounding box center [176, 143] width 133 height 9
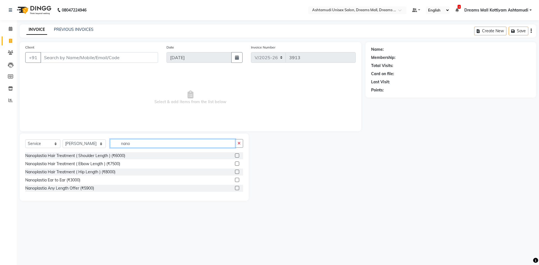
type input "nano"
click at [236, 179] on label at bounding box center [237, 180] width 4 height 4
click at [236, 179] on input "checkbox" at bounding box center [237, 181] width 4 height 4
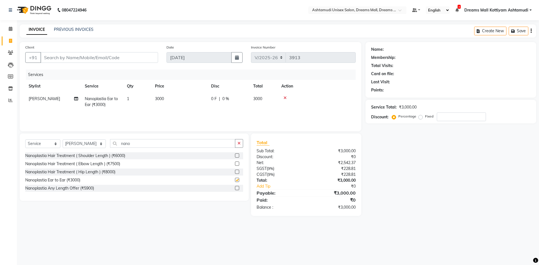
checkbox input "false"
click at [109, 56] on input "Client" at bounding box center [99, 57] width 118 height 11
type input "7"
type input "0"
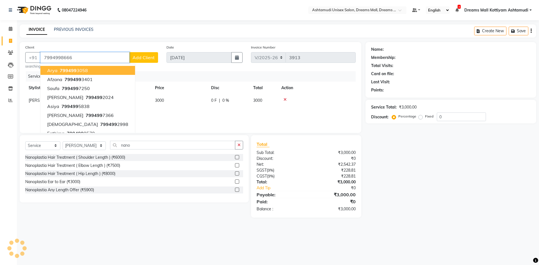
type input "7994998666"
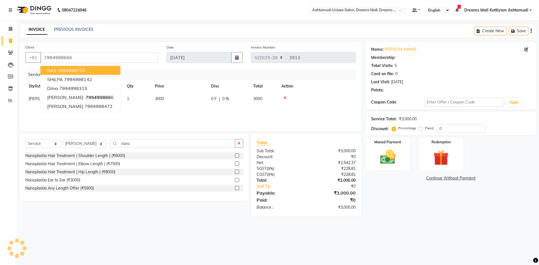
select select "1: Object"
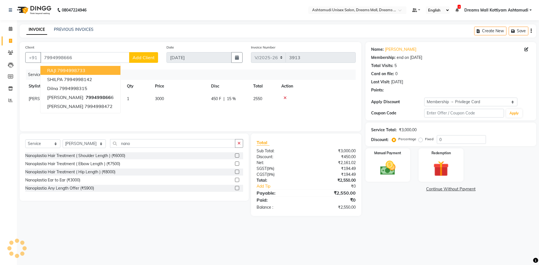
type input "15"
click at [243, 65] on div "Date [DATE]" at bounding box center [204, 55] width 85 height 23
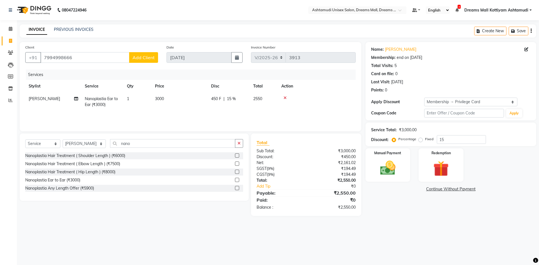
click at [232, 102] on td "450 F | 15 %" at bounding box center [229, 102] width 42 height 19
select select "63664"
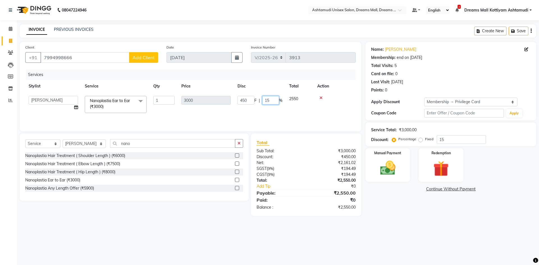
click at [273, 101] on input "15" at bounding box center [270, 100] width 17 height 9
type input "1"
click at [267, 120] on div "Services Stylist Service Qty Price Disc Total Action [PERSON_NAME] AOTULA LONGC…" at bounding box center [190, 98] width 330 height 56
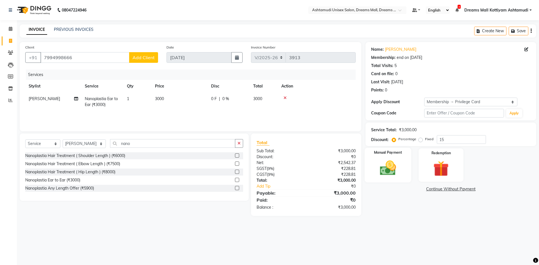
click at [388, 169] on img at bounding box center [388, 168] width 26 height 19
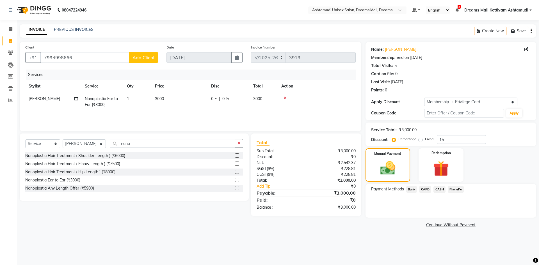
click at [441, 191] on span "CASH" at bounding box center [439, 189] width 12 height 6
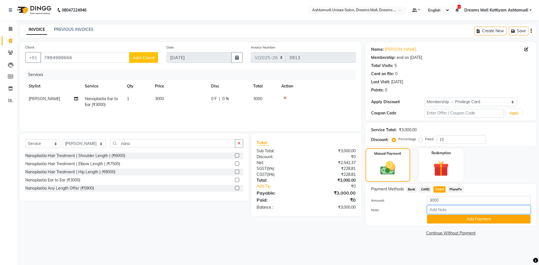
click at [440, 211] on input "Note:" at bounding box center [479, 209] width 104 height 9
type input "[PERSON_NAME]"
click at [463, 220] on button "Add Payment" at bounding box center [479, 219] width 104 height 9
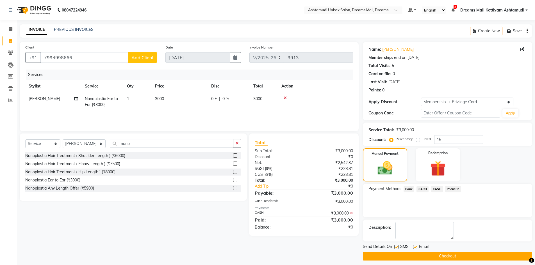
scroll to position [4, 0]
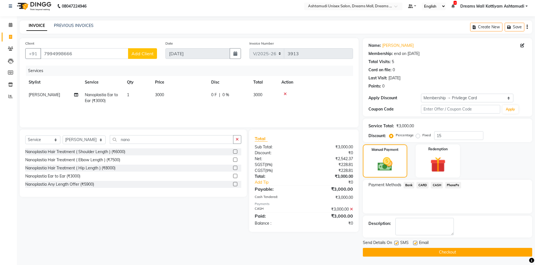
click at [449, 250] on button "Checkout" at bounding box center [447, 252] width 169 height 9
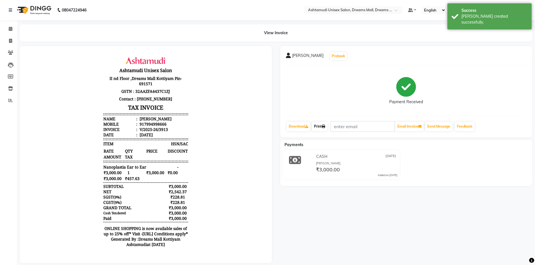
click at [321, 126] on link "Print" at bounding box center [320, 127] width 16 height 10
